Goal: Information Seeking & Learning: Learn about a topic

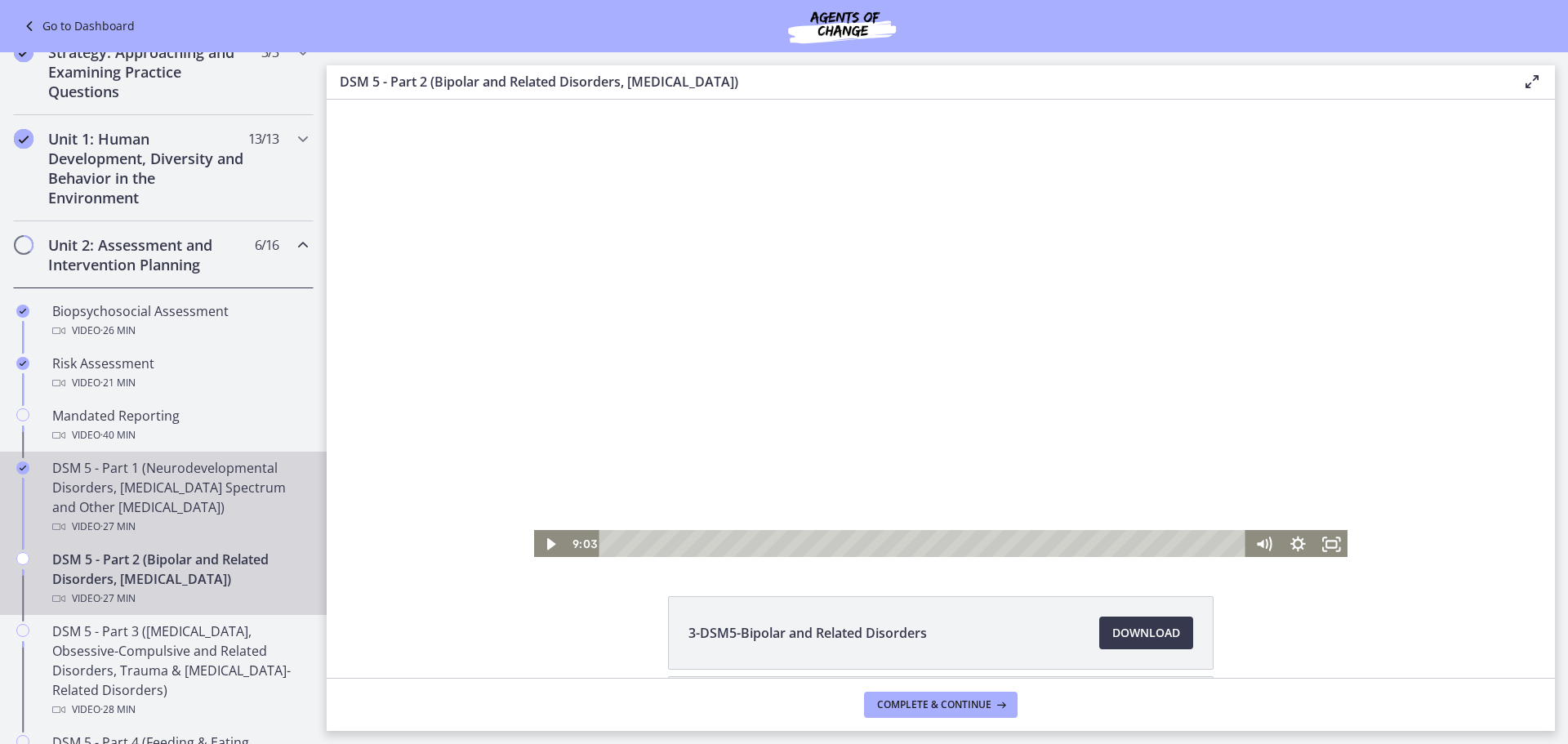
click at [153, 497] on div "DSM 5 - Part 1 (Neurodevelopmental Disorders, [MEDICAL_DATA] Spectrum and Other…" at bounding box center [179, 497] width 254 height 78
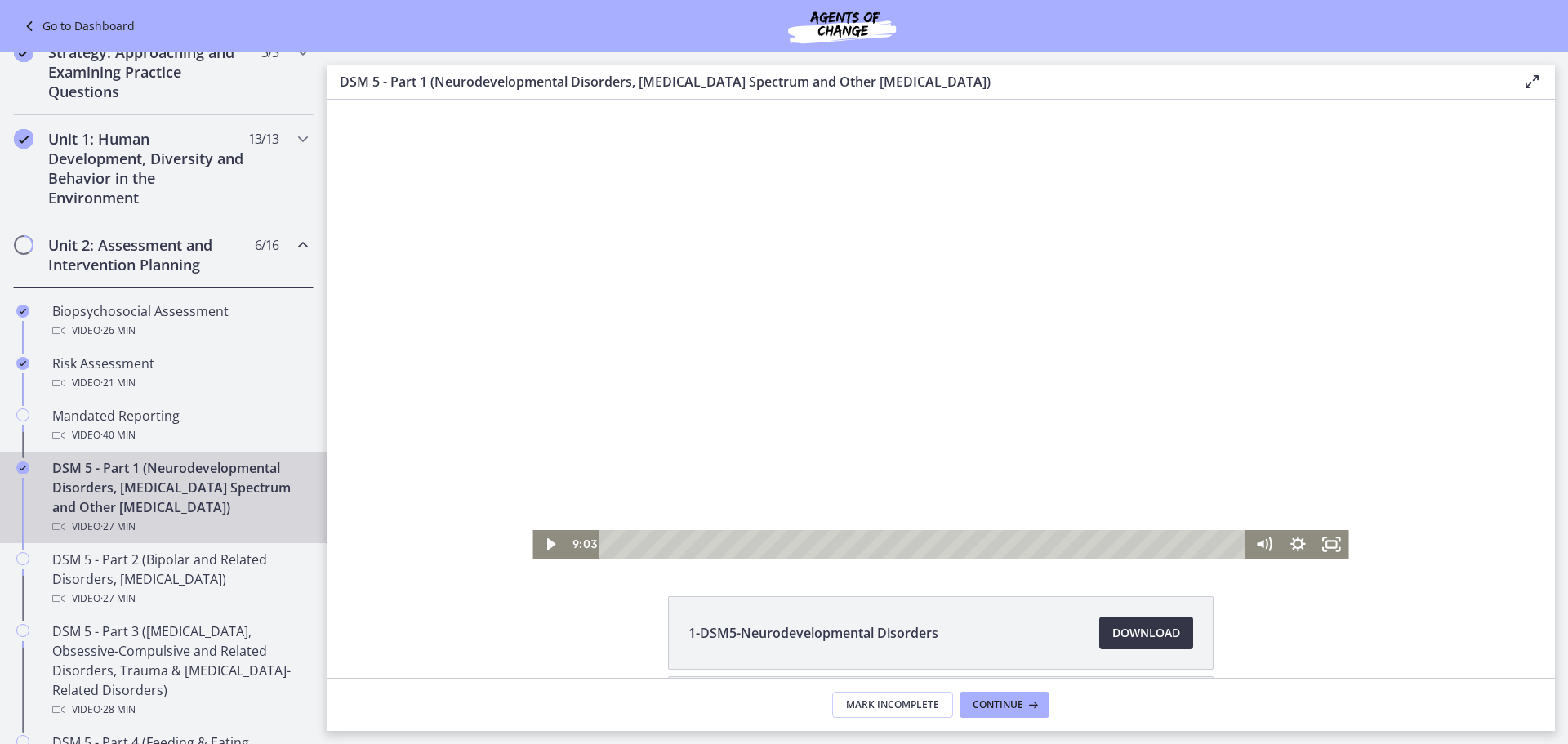
click at [1123, 634] on span "Download Opens in a new window" at bounding box center [1146, 633] width 68 height 19
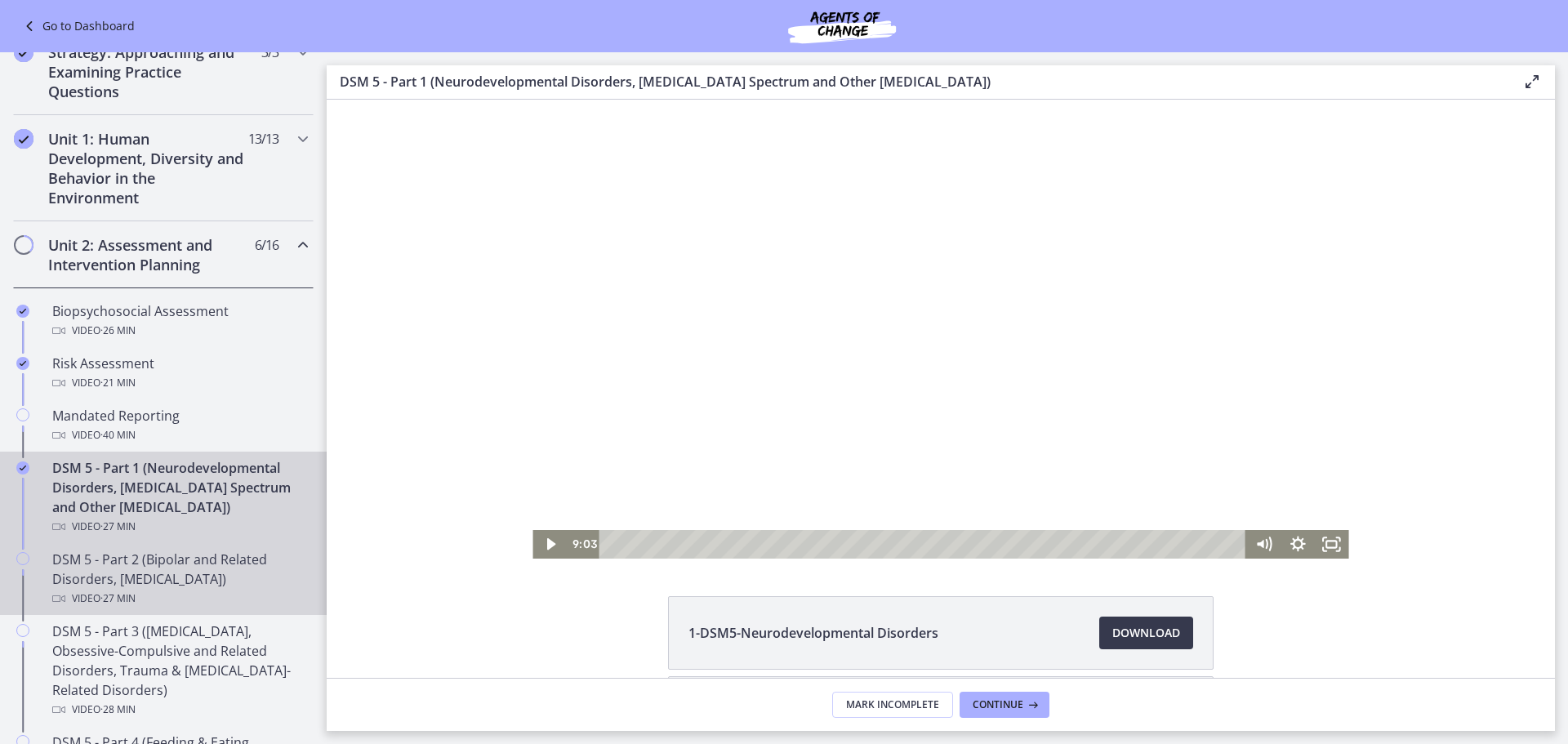
click at [182, 577] on div "DSM 5 - Part 2 (Bipolar and Related Disorders, [MEDICAL_DATA]) Video · 27 min" at bounding box center [179, 578] width 254 height 59
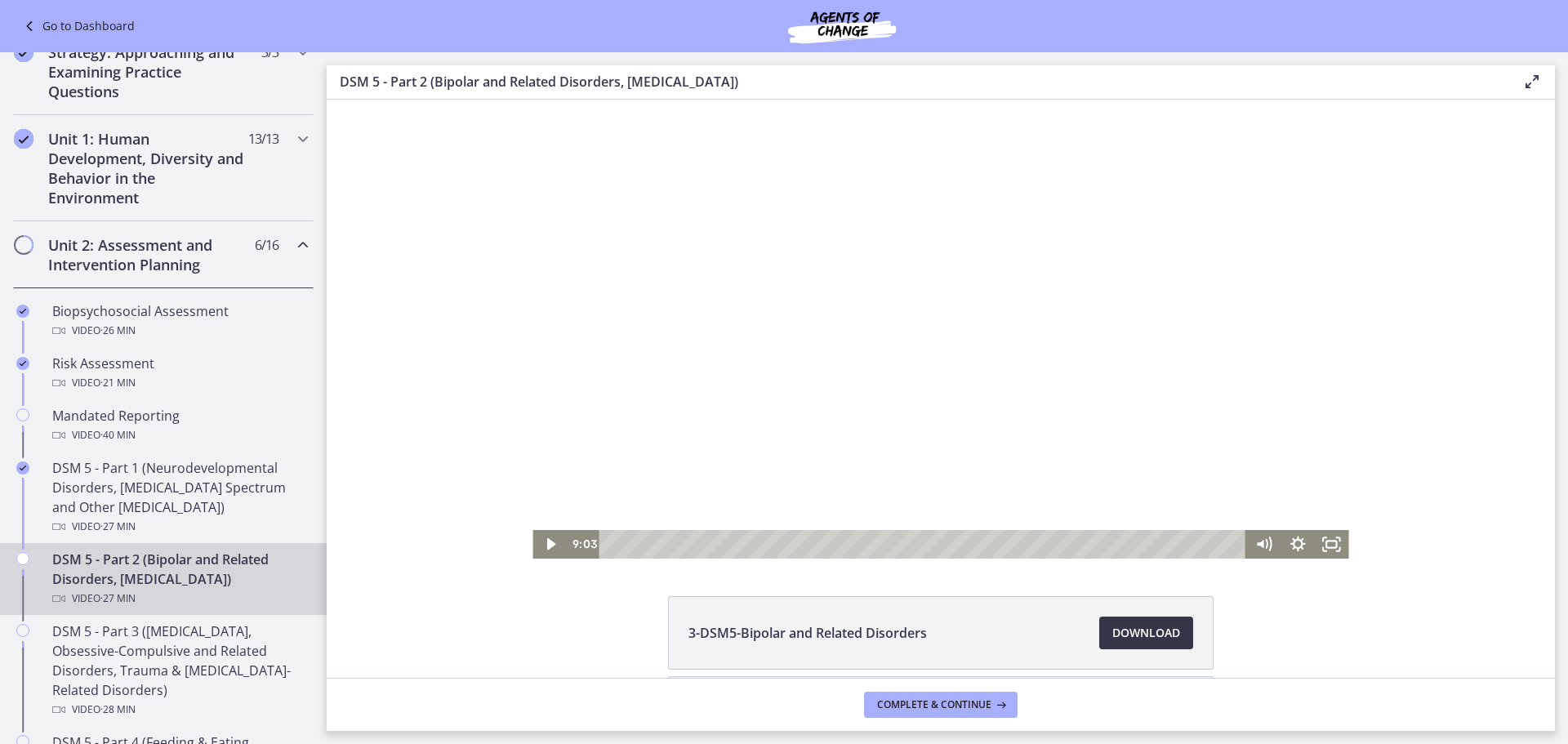
click at [1115, 633] on span "Download Opens in a new window" at bounding box center [1146, 633] width 68 height 19
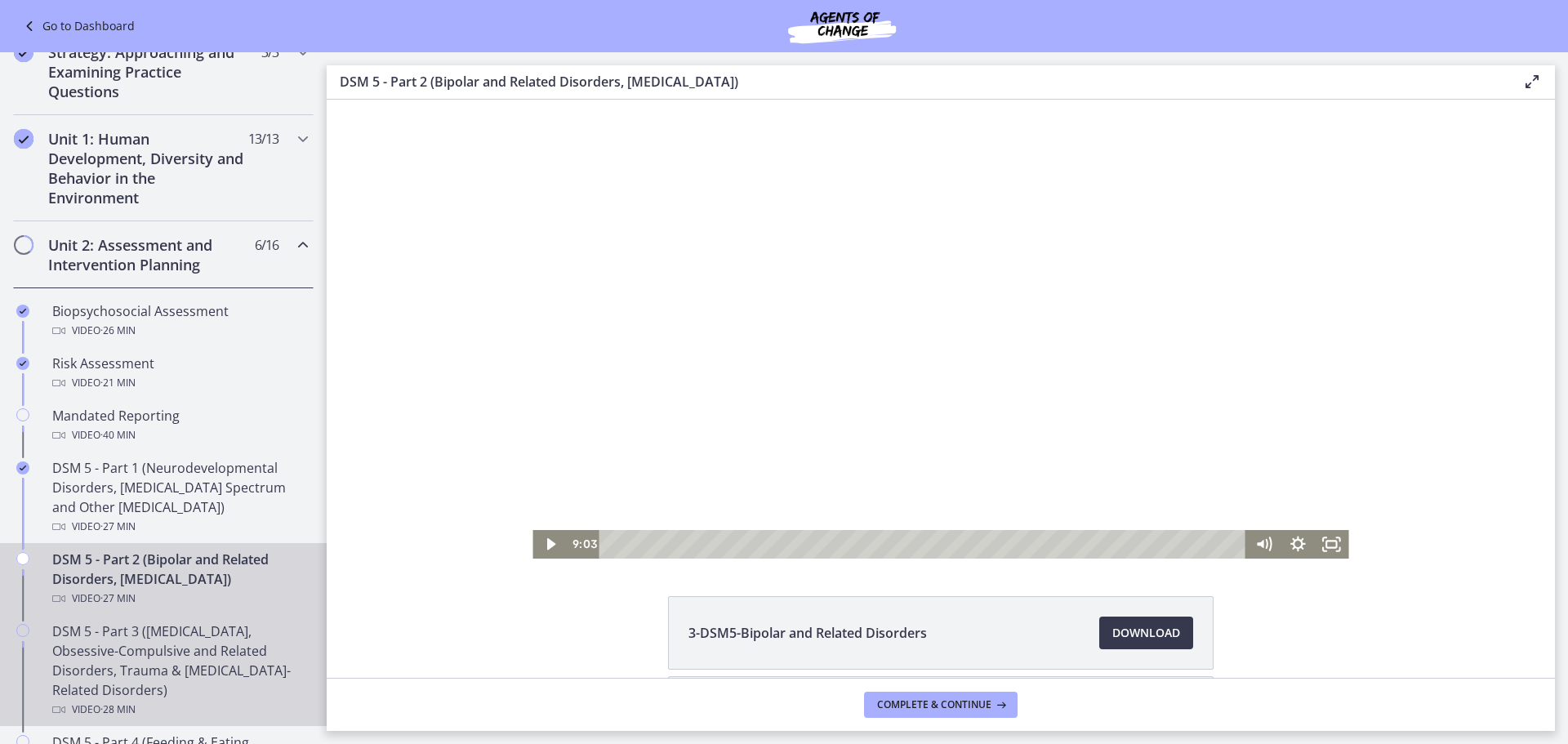
click at [187, 647] on div "DSM 5 - Part 3 ([MEDICAL_DATA], Obsessive-Compulsive and Related Disorders, Tra…" at bounding box center [179, 670] width 254 height 98
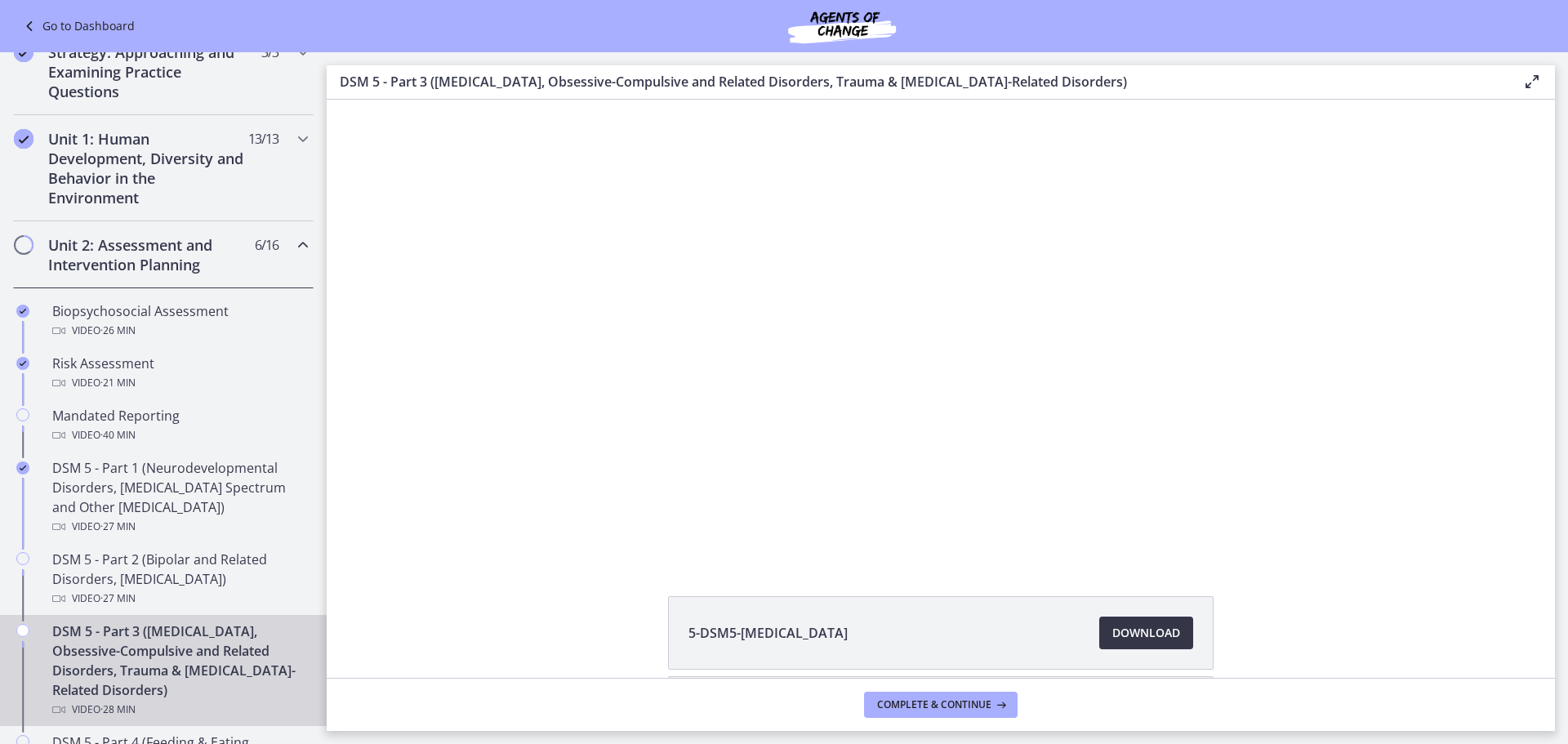
click at [1115, 639] on span "Download Opens in a new window" at bounding box center [1146, 633] width 68 height 19
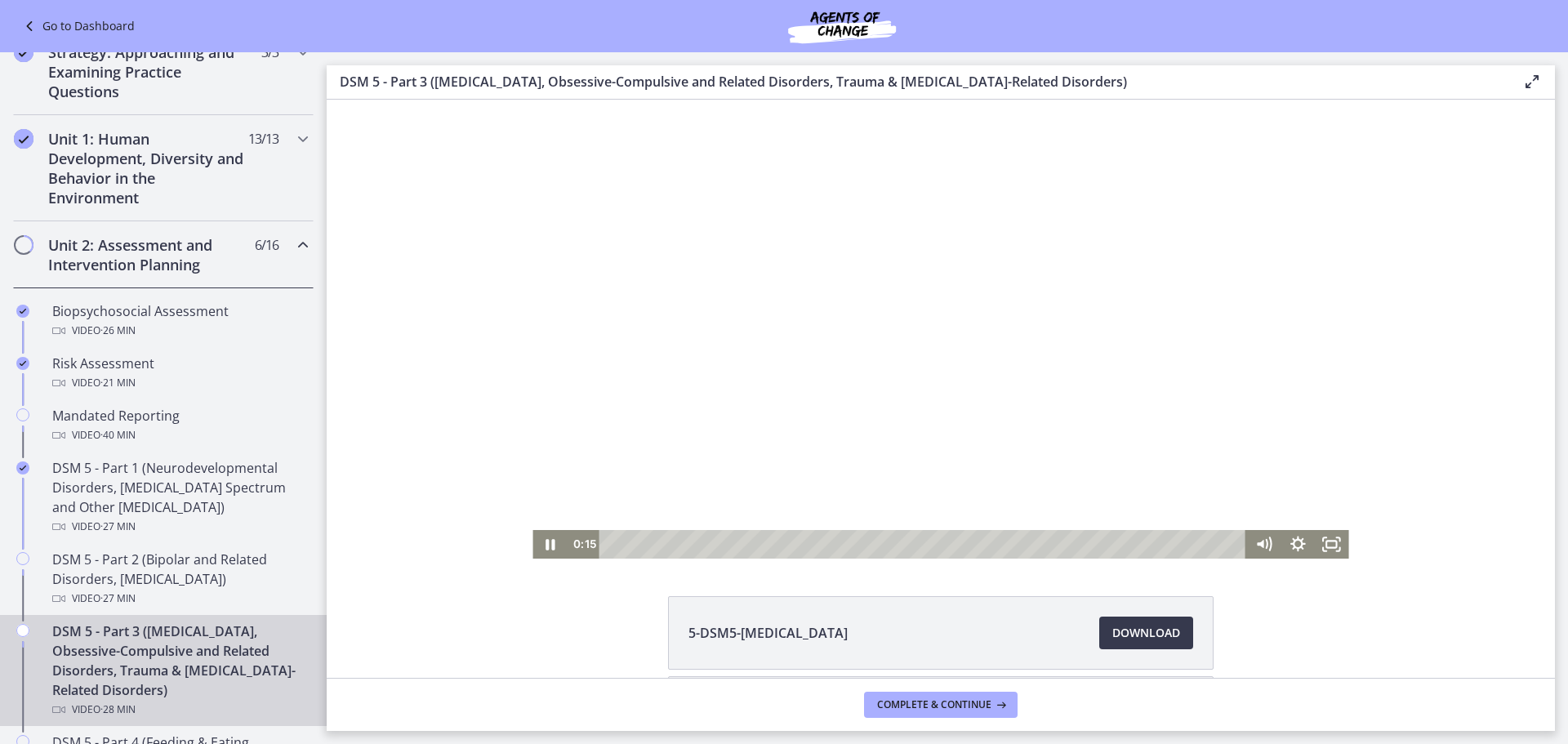
click at [727, 384] on div at bounding box center [940, 328] width 816 height 459
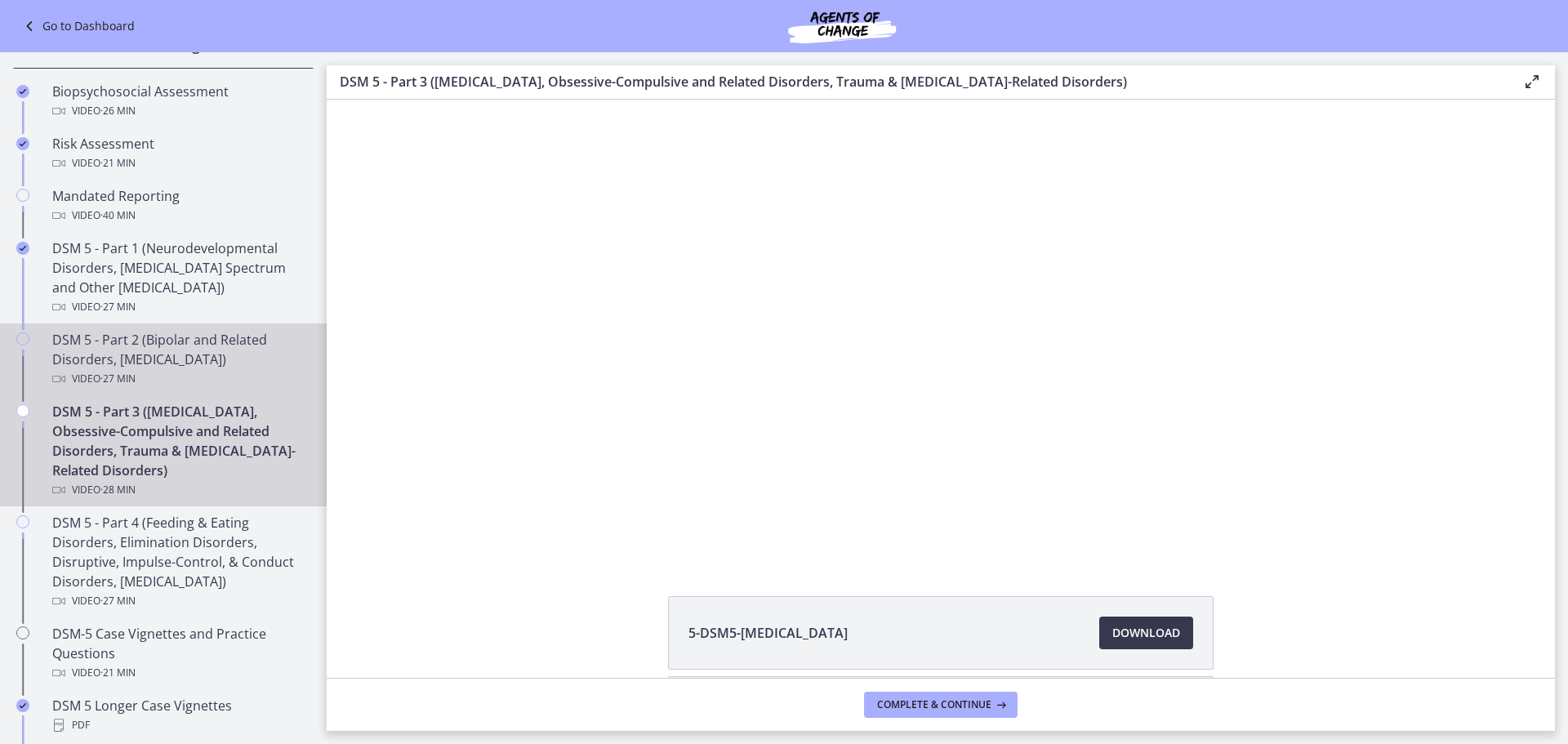
scroll to position [571, 0]
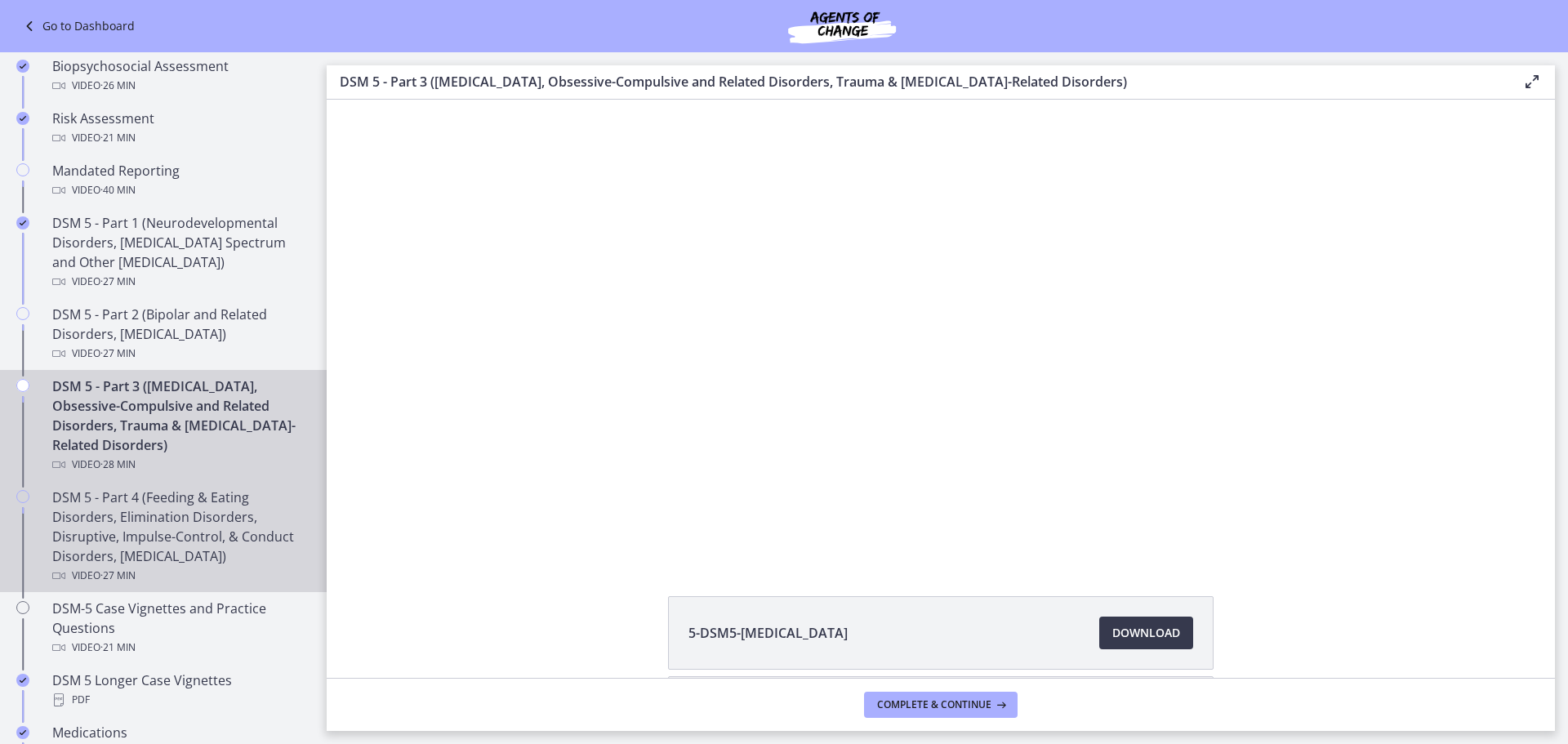
click at [167, 546] on div "DSM 5 - Part 4 (Feeding & Eating Disorders, Elimination Disorders, Disruptive, …" at bounding box center [179, 536] width 254 height 98
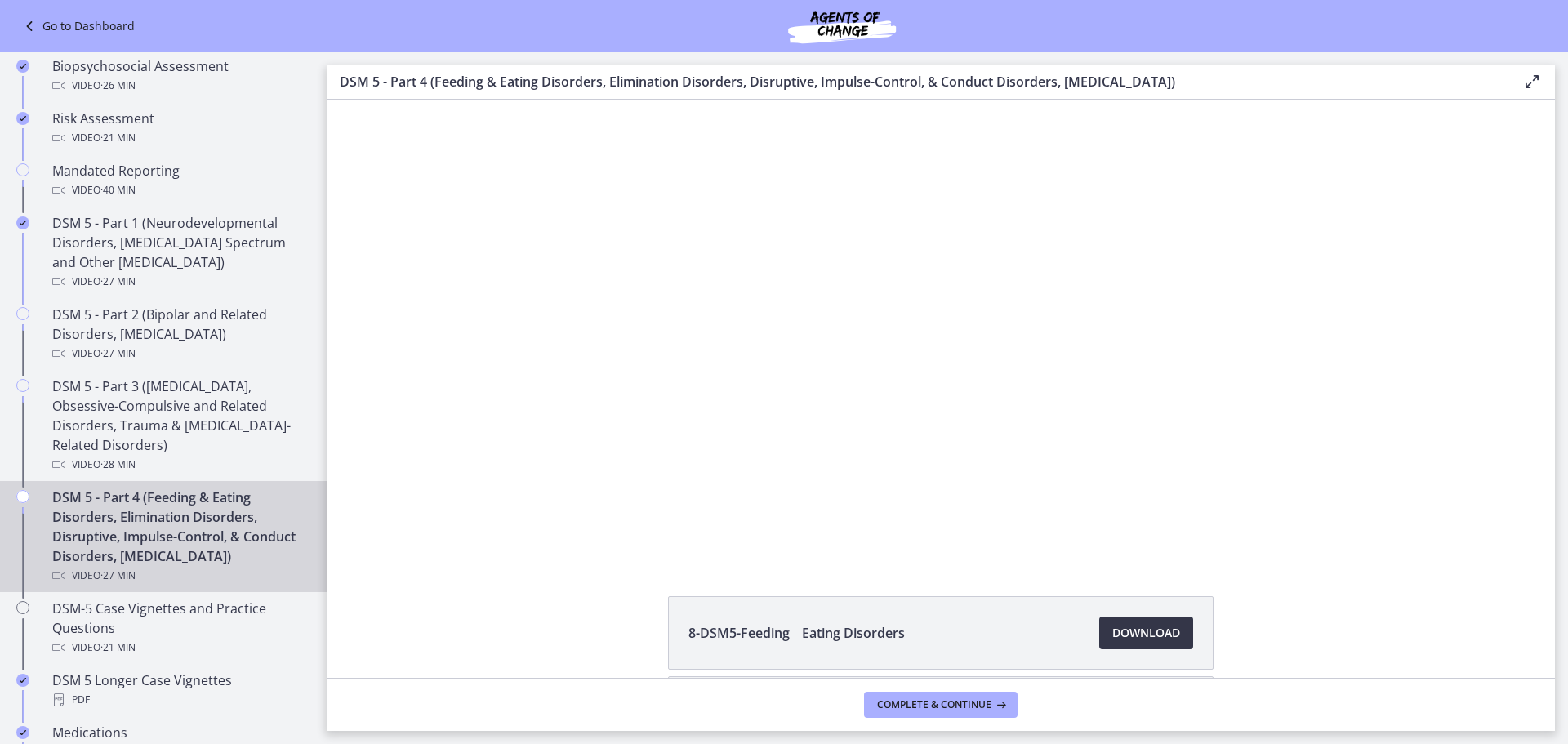
click at [1141, 632] on span "Download Opens in a new window" at bounding box center [1146, 633] width 68 height 19
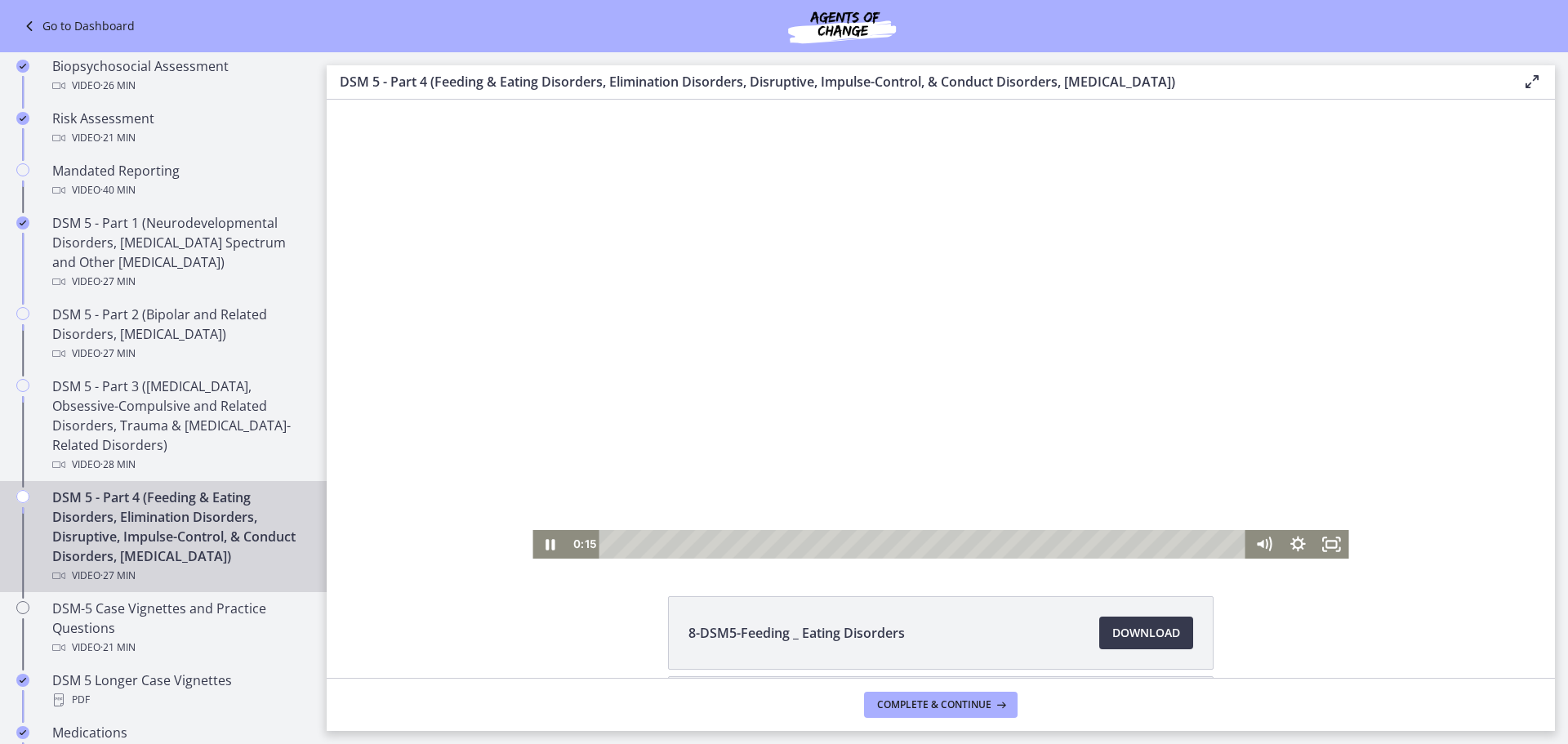
click at [881, 203] on div at bounding box center [940, 328] width 816 height 459
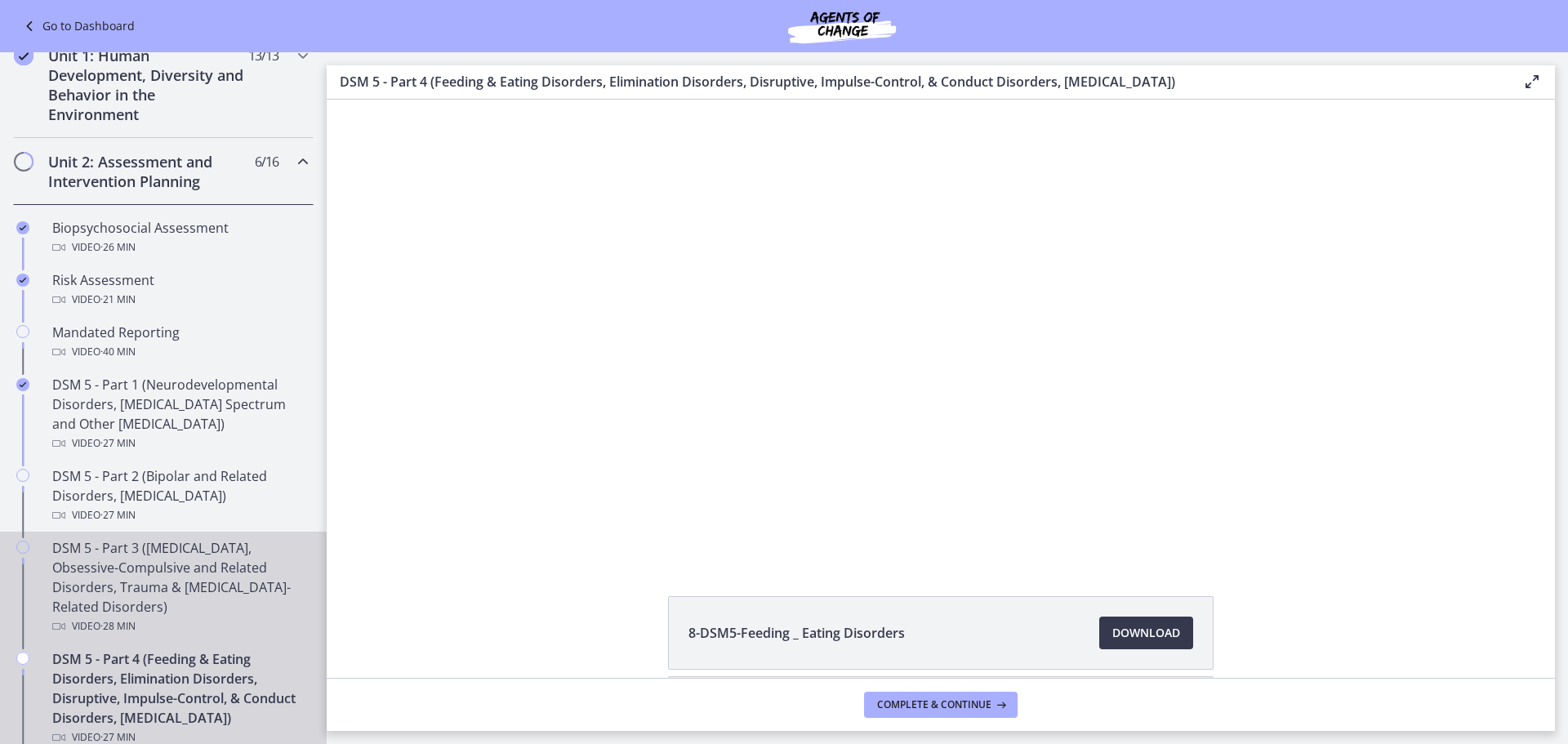
scroll to position [409, 0]
